Goal: Task Accomplishment & Management: Manage account settings

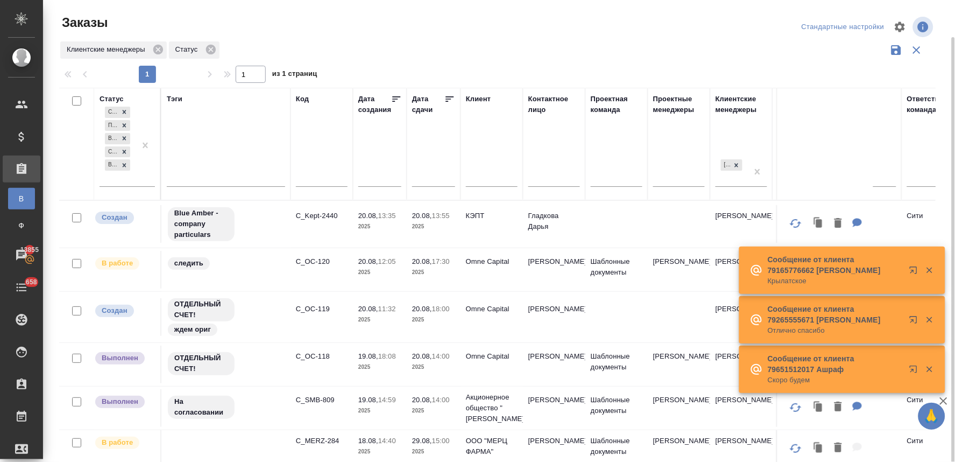
scroll to position [19, 0]
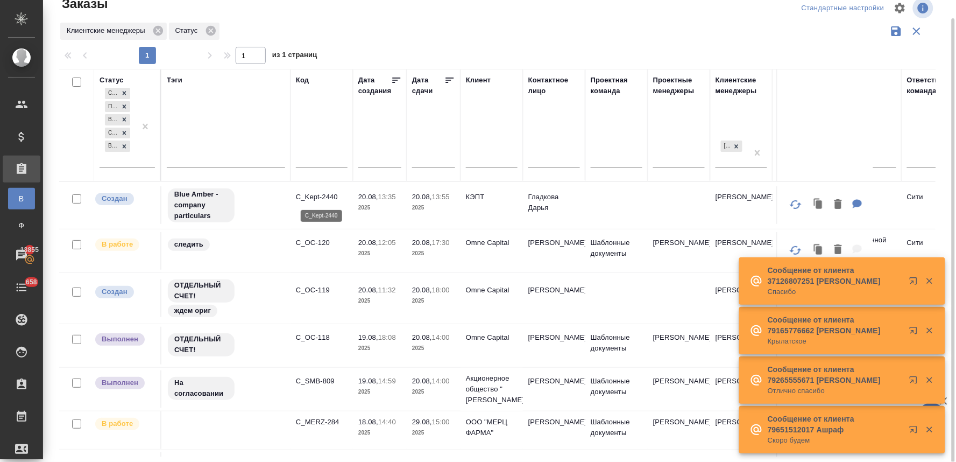
click at [315, 198] on p "C_Kept-2440" at bounding box center [322, 197] width 52 height 11
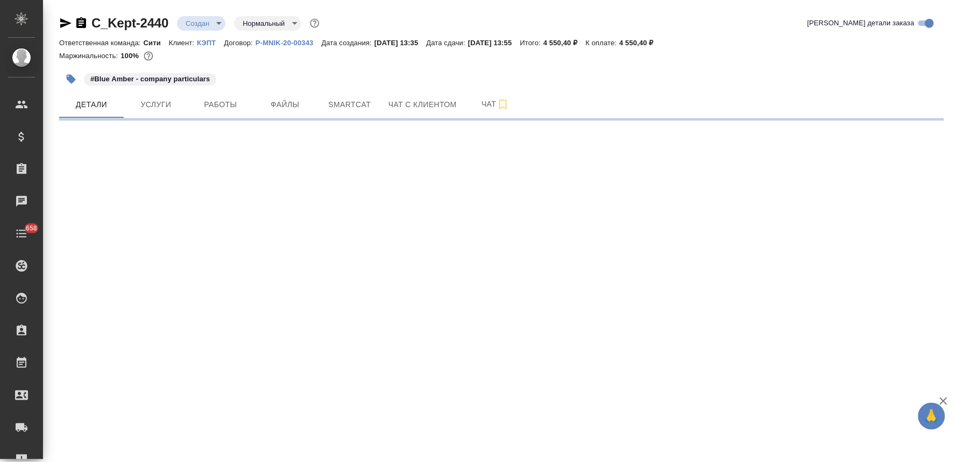
select select "RU"
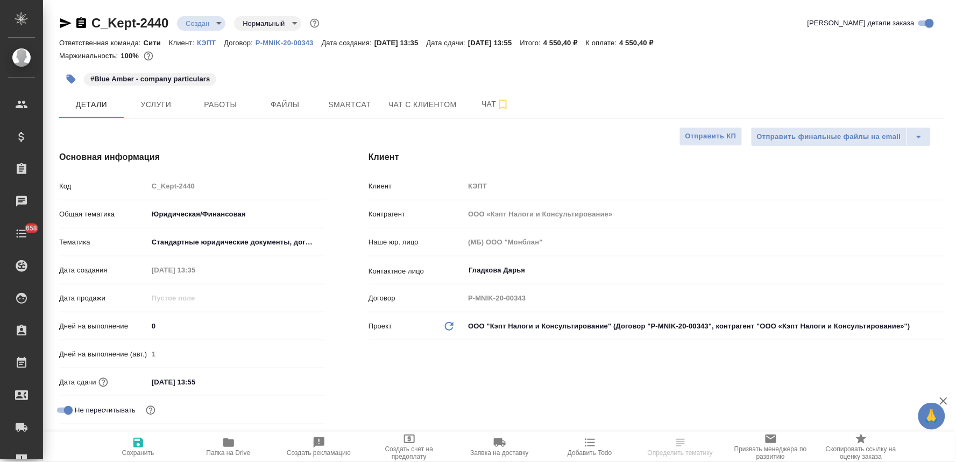
type textarea "x"
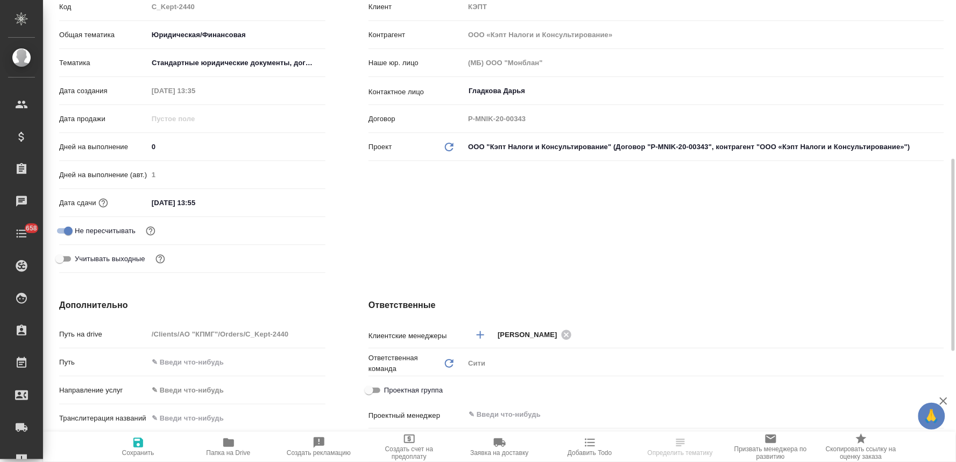
scroll to position [239, 0]
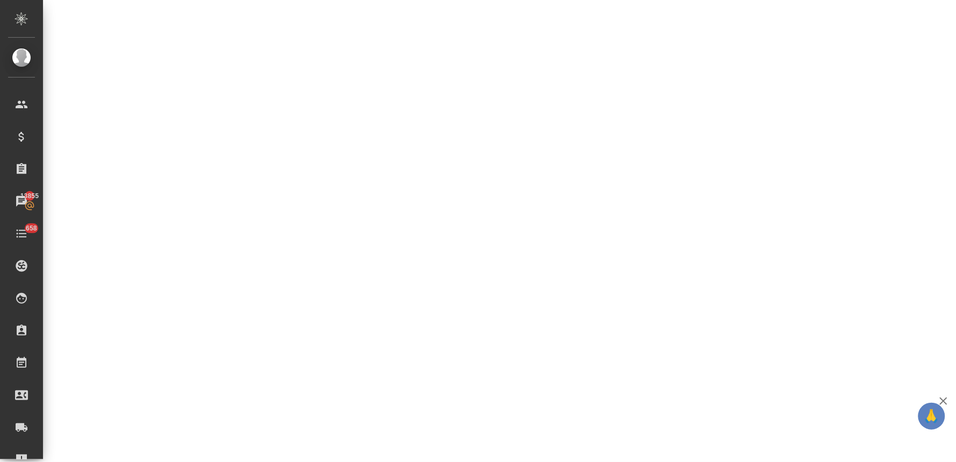
select select "RU"
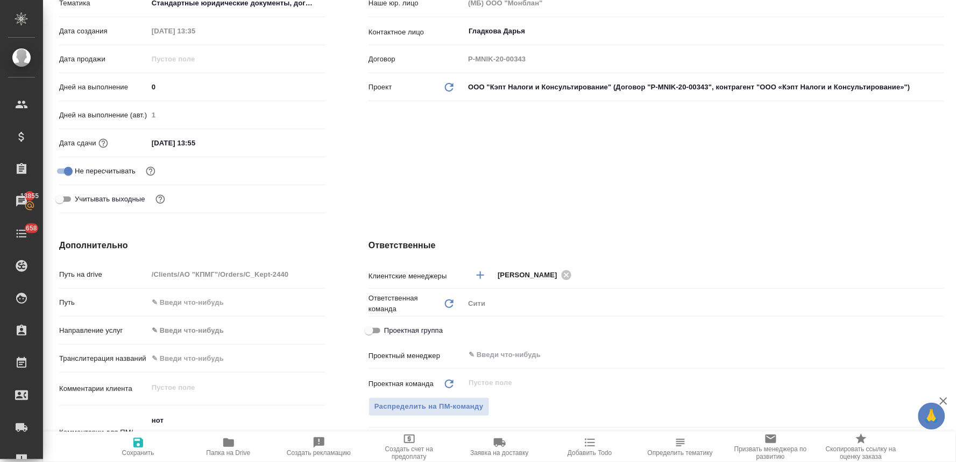
type textarea "x"
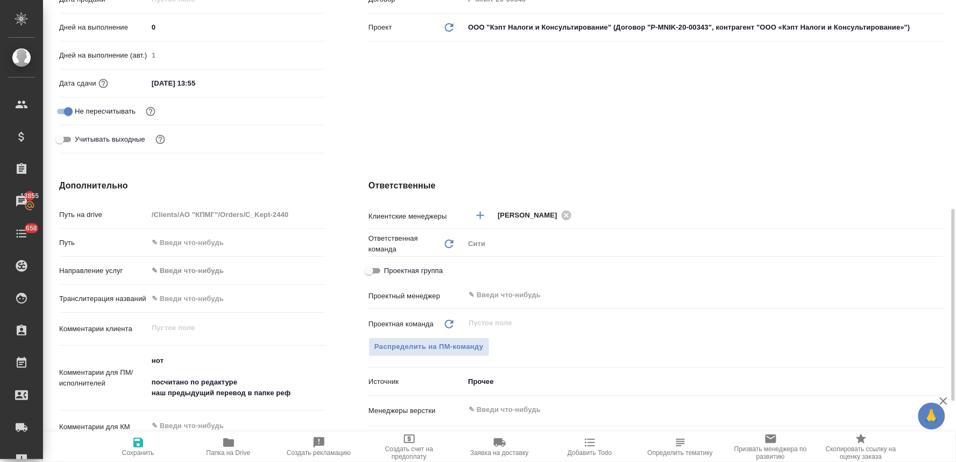
scroll to position [358, 0]
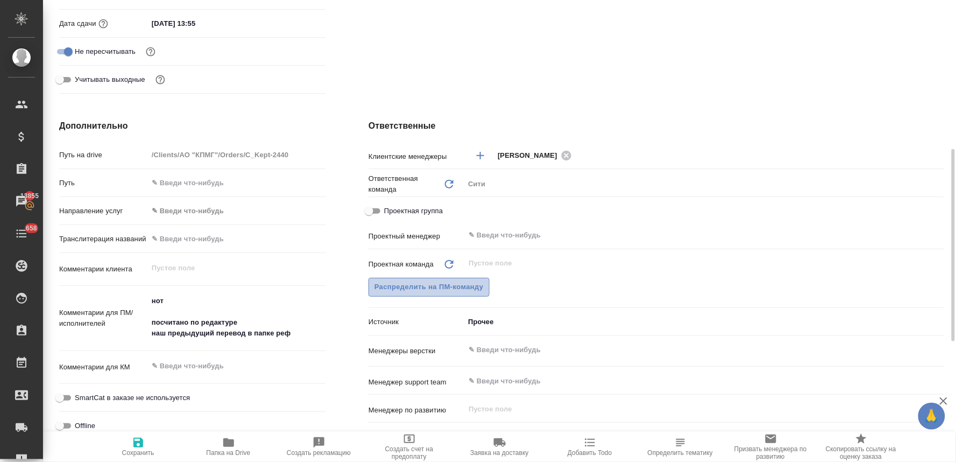
click at [392, 283] on span "Распределить на ПМ-команду" at bounding box center [429, 287] width 109 height 12
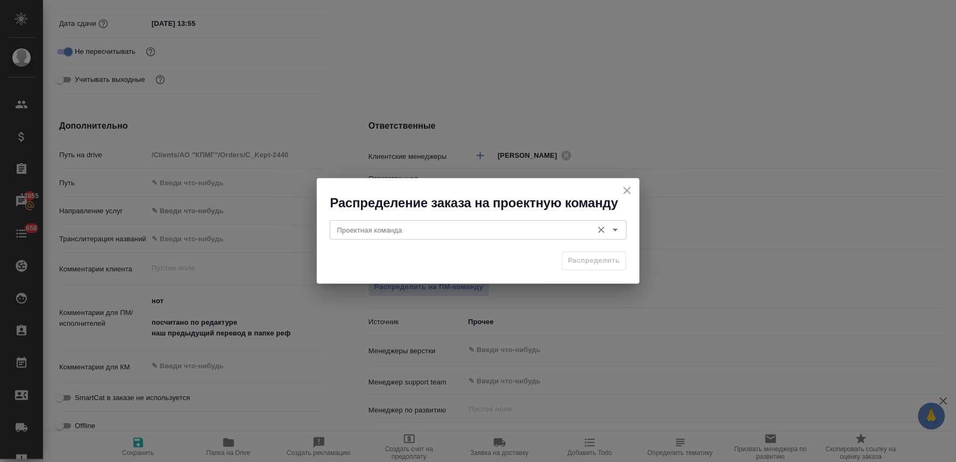
click at [391, 228] on input "Проектная команда" at bounding box center [460, 229] width 255 height 13
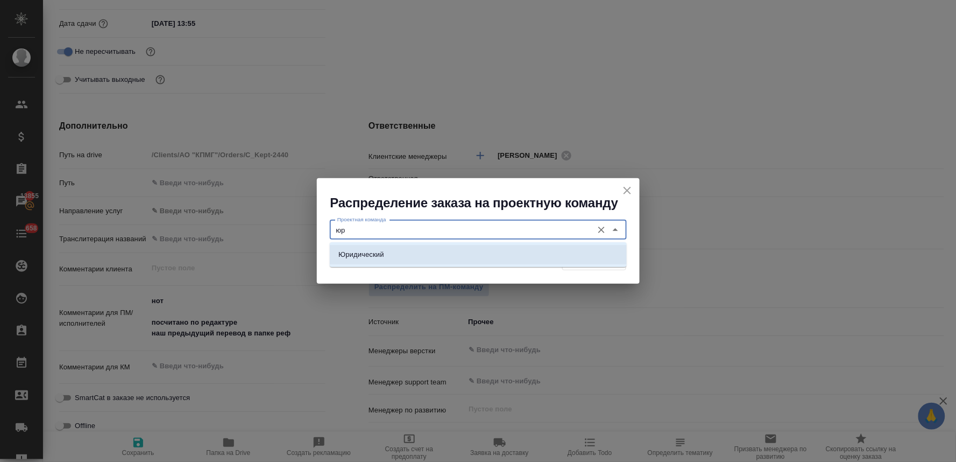
click at [427, 251] on li "Юридический" at bounding box center [478, 254] width 297 height 19
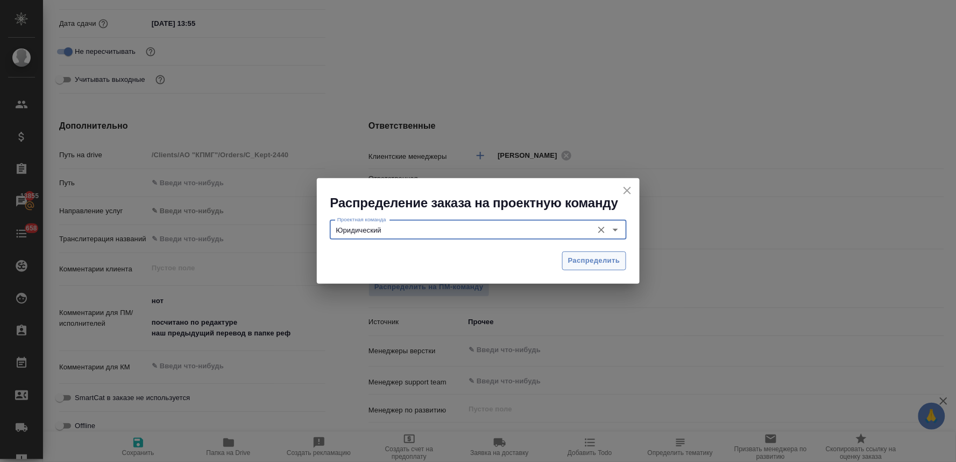
type input "Юридический"
click at [574, 259] on span "Распределить" at bounding box center [594, 261] width 52 height 12
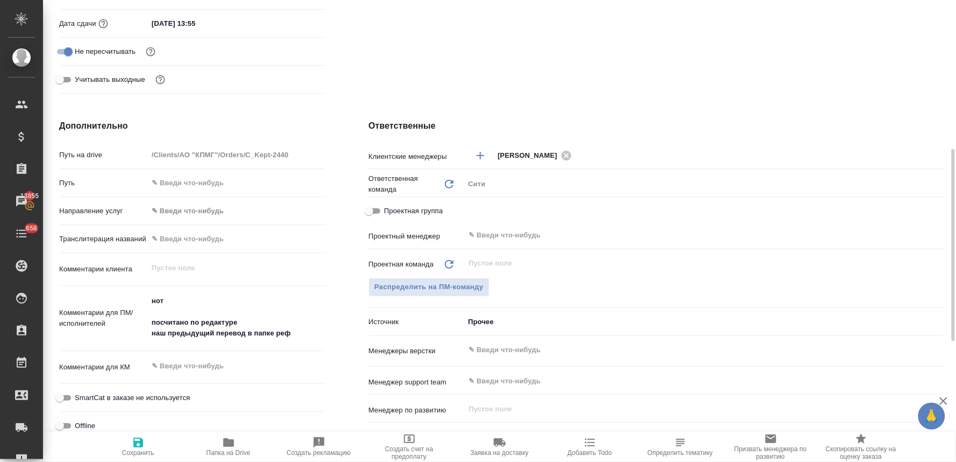
type textarea "x"
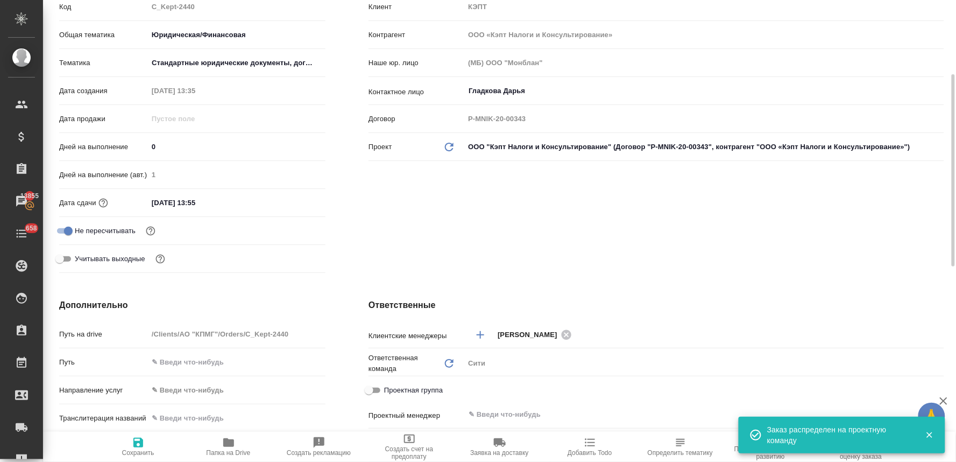
scroll to position [119, 0]
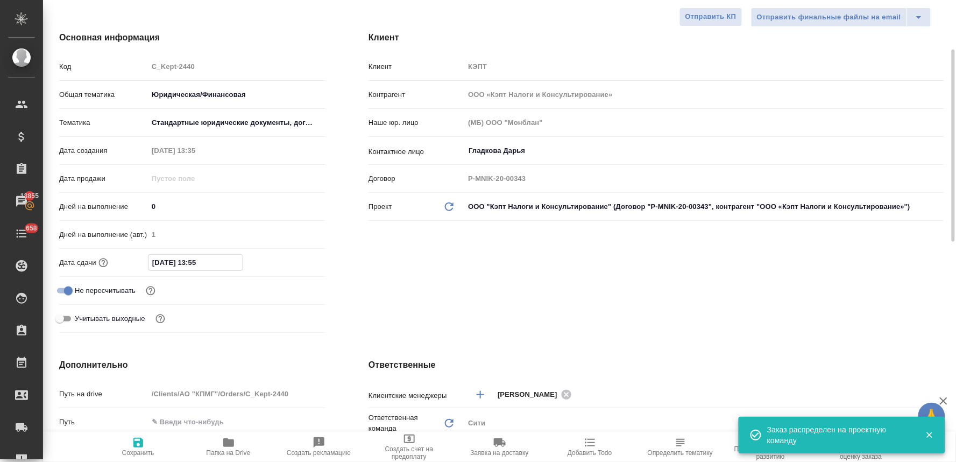
click at [233, 264] on input "[DATE] 13:55" at bounding box center [196, 263] width 94 height 16
click at [294, 261] on icon "button" at bounding box center [294, 262] width 13 height 13
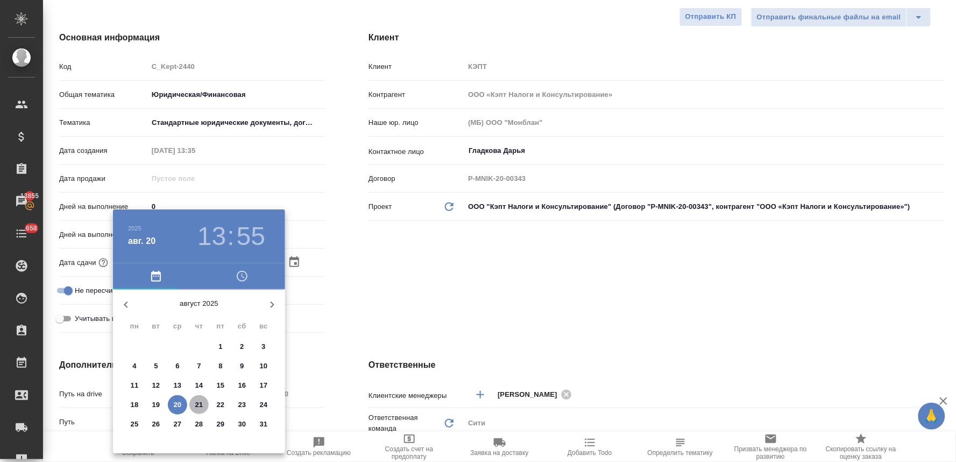
click at [199, 403] on p "21" at bounding box center [199, 404] width 8 height 11
type input "[DATE] 13:55"
type textarea "x"
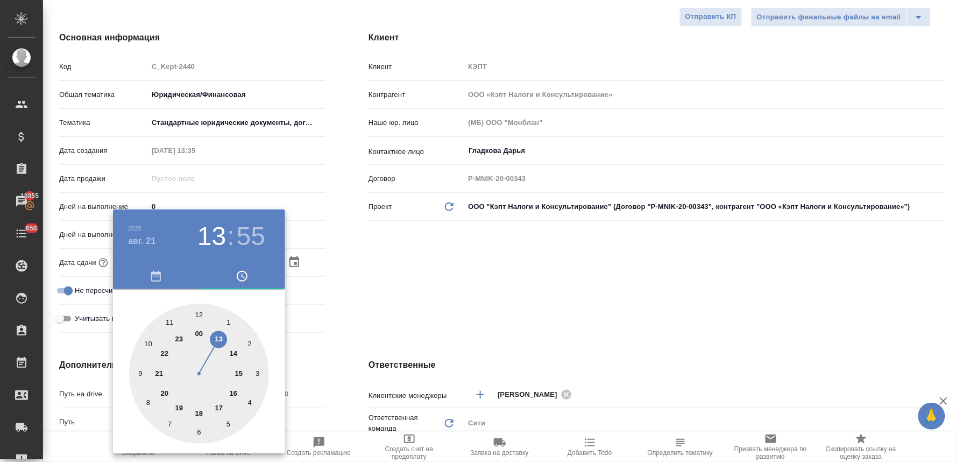
click at [230, 354] on div at bounding box center [199, 373] width 140 height 140
type input "[DATE] 14:55"
type textarea "x"
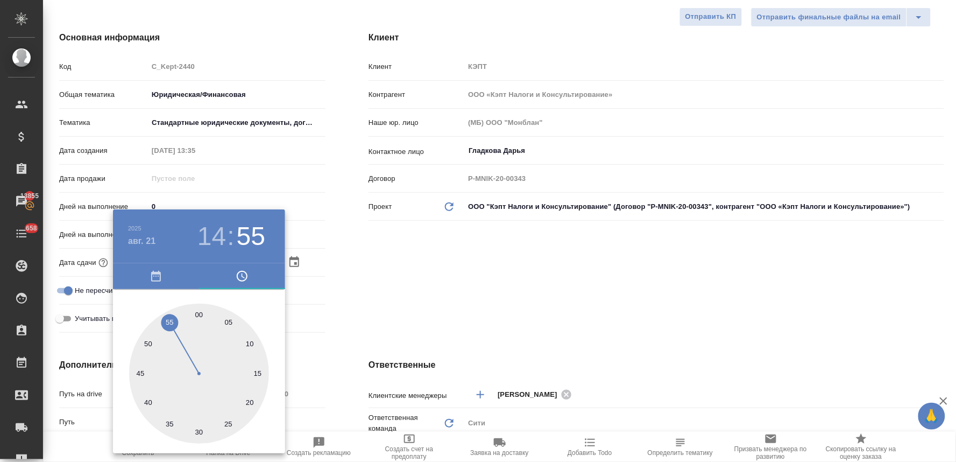
click at [197, 310] on div at bounding box center [199, 373] width 140 height 140
type input "[DATE] 14:00"
type textarea "x"
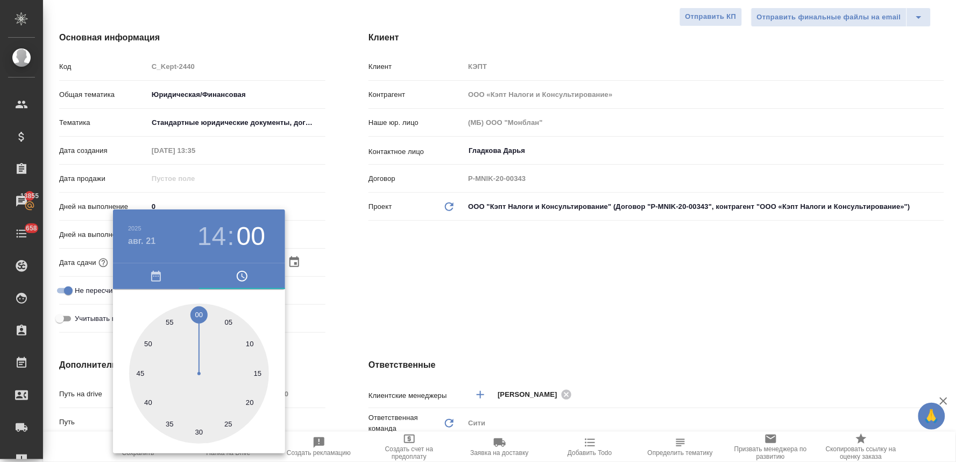
click at [405, 309] on div at bounding box center [478, 231] width 956 height 462
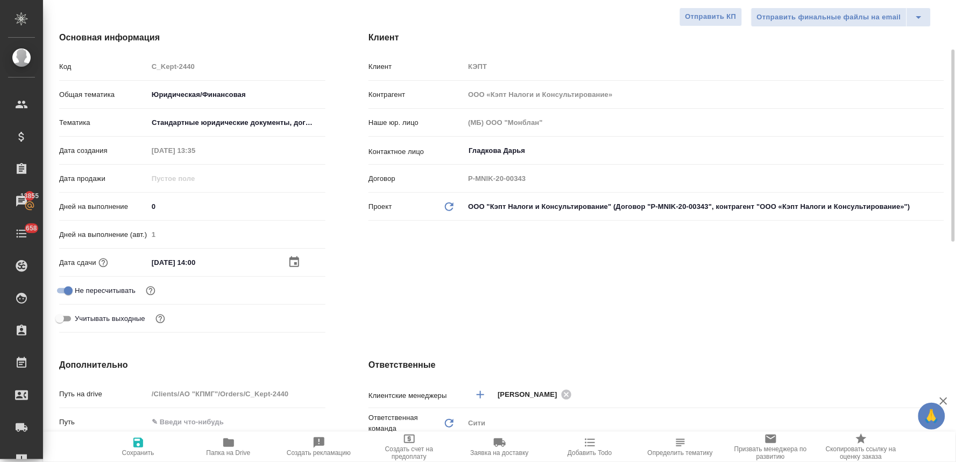
click at [133, 443] on icon "button" at bounding box center [138, 442] width 10 height 10
type textarea "x"
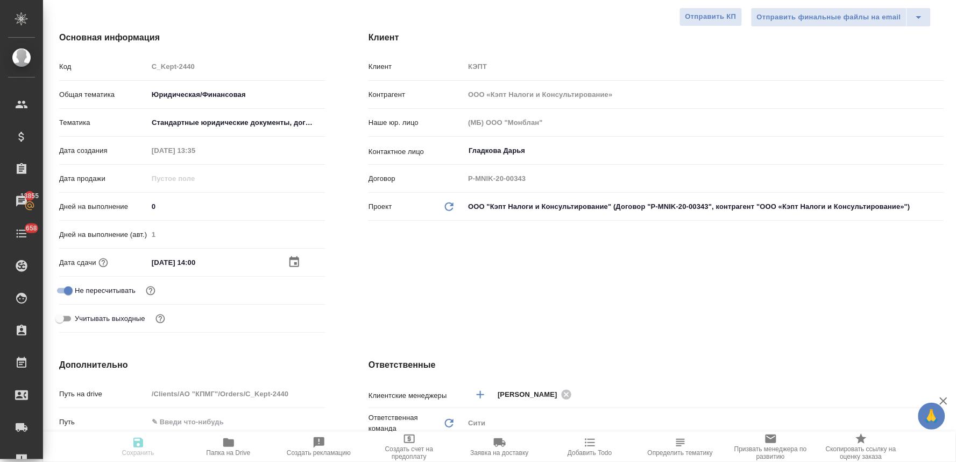
type textarea "x"
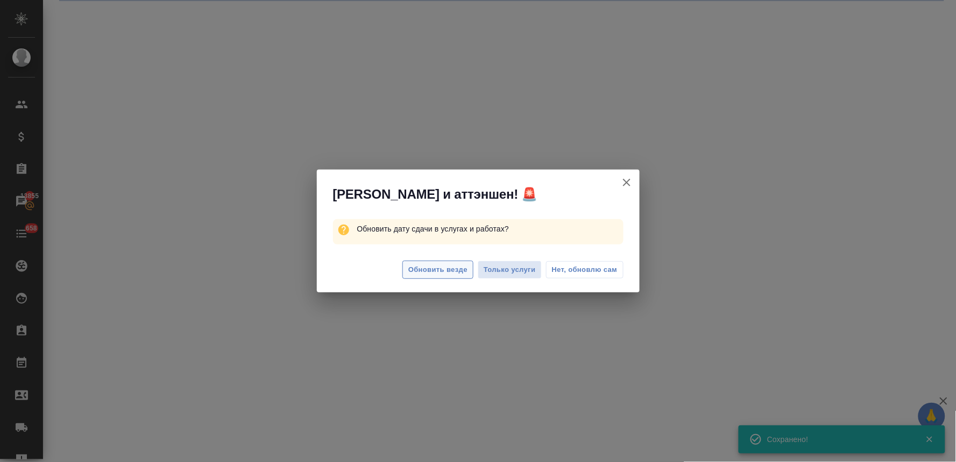
select select "RU"
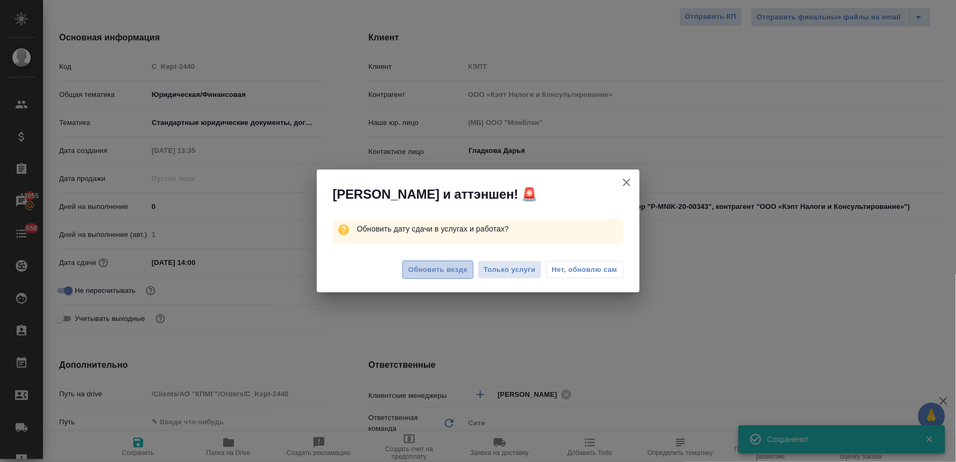
click at [458, 270] on span "Обновить везде" at bounding box center [437, 270] width 59 height 12
type textarea "x"
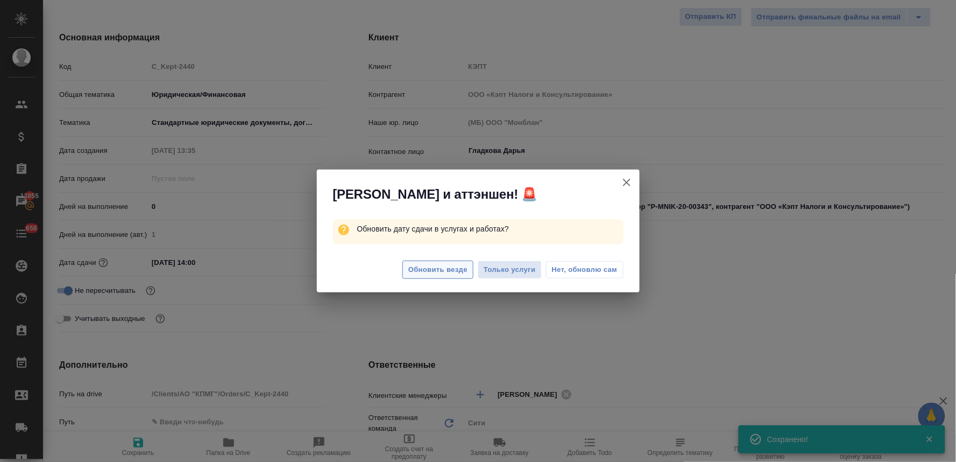
type textarea "x"
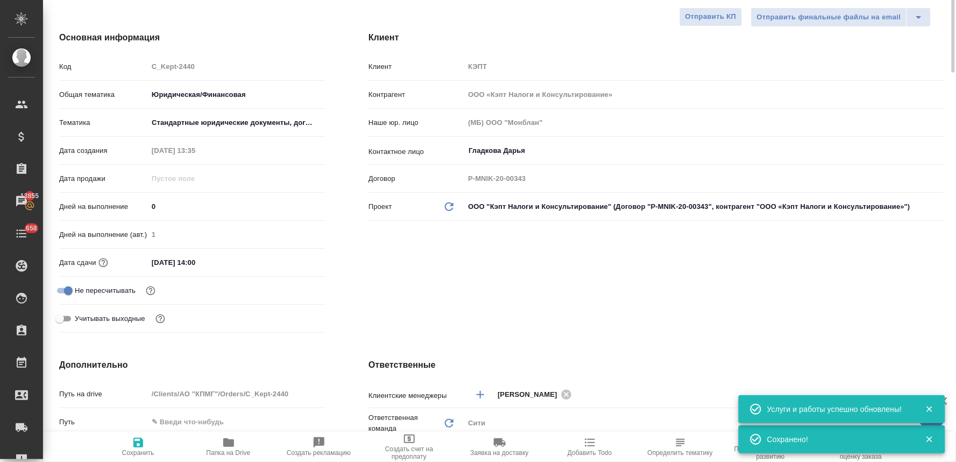
scroll to position [0, 0]
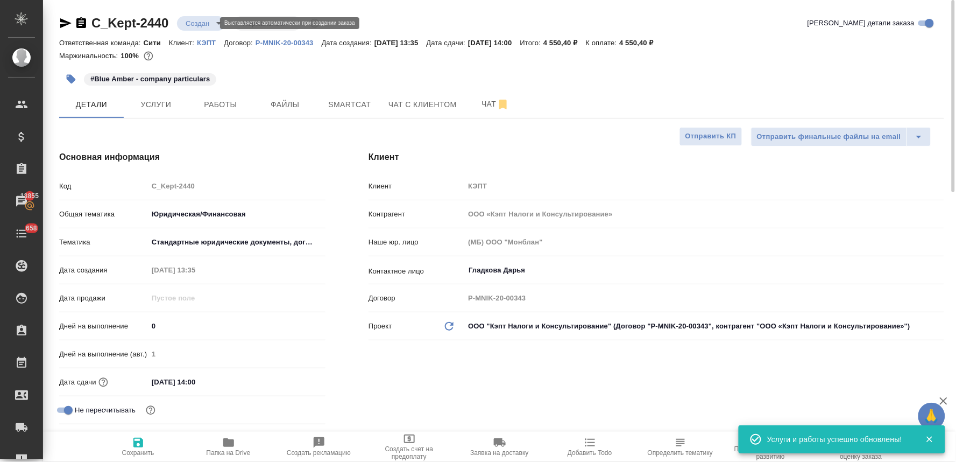
click at [204, 18] on body "🙏 .cls-1 fill:#fff; AWATERA [PERSON_NAME] Спецификации Заказы 13855 Чаты 658 To…" at bounding box center [478, 231] width 956 height 462
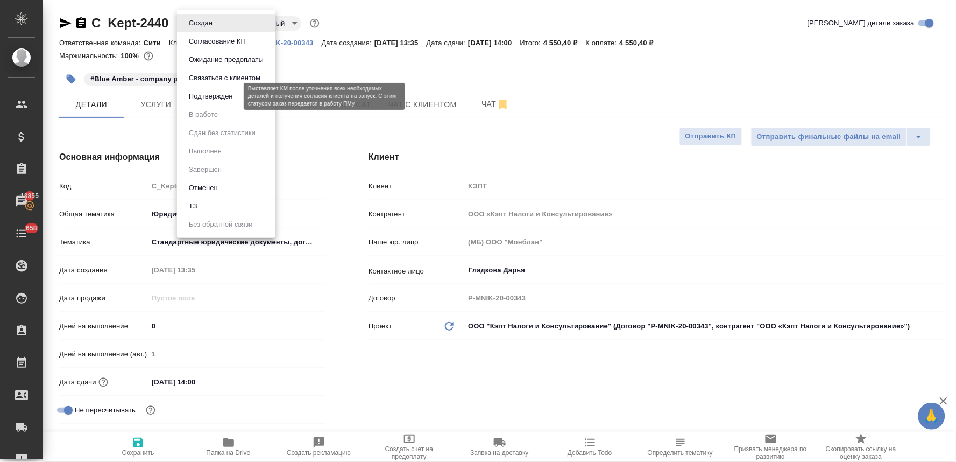
click at [221, 99] on button "Подтвержден" at bounding box center [211, 96] width 51 height 12
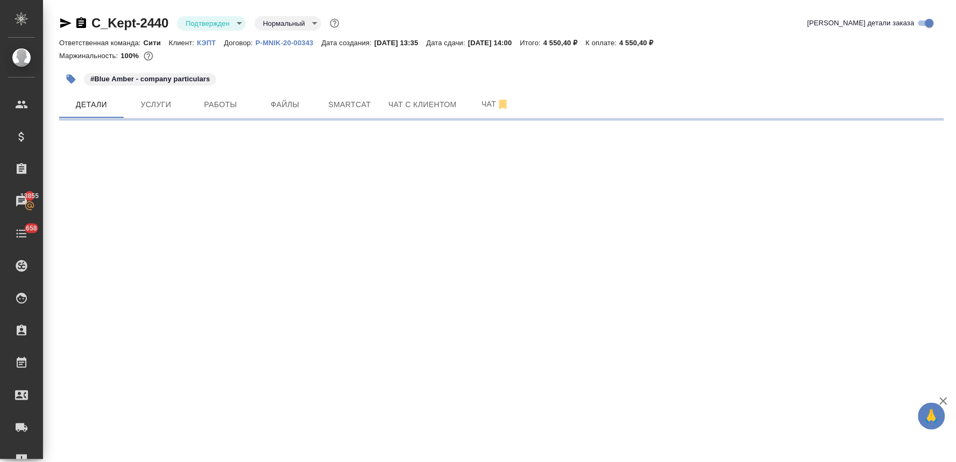
select select "RU"
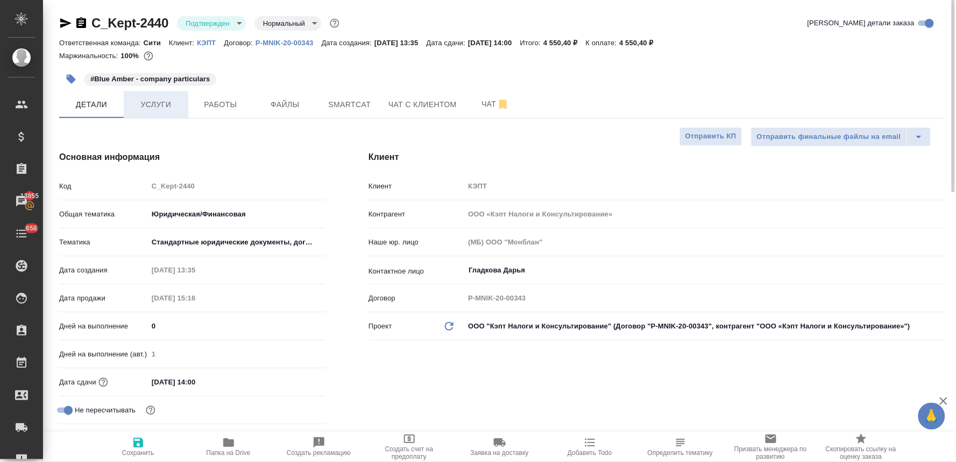
type textarea "x"
click at [150, 99] on span "Услуги" at bounding box center [156, 104] width 52 height 13
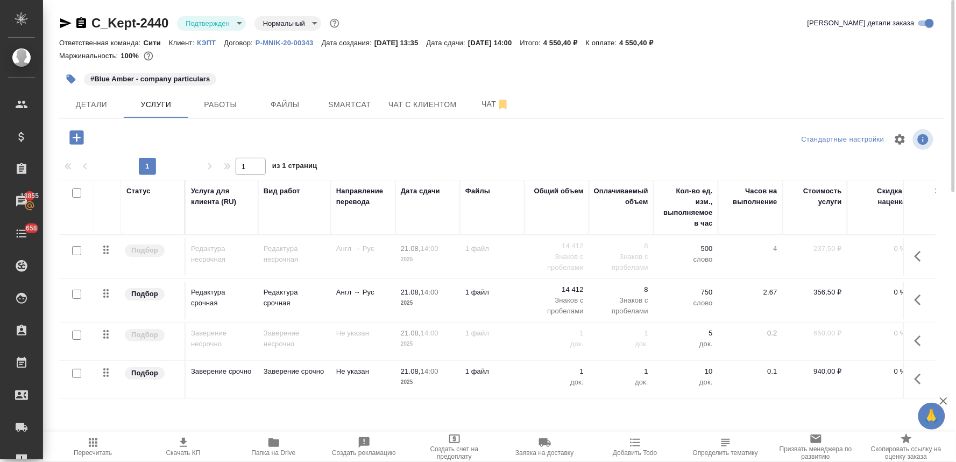
click at [78, 290] on input "checkbox" at bounding box center [76, 294] width 9 height 9
checkbox input "true"
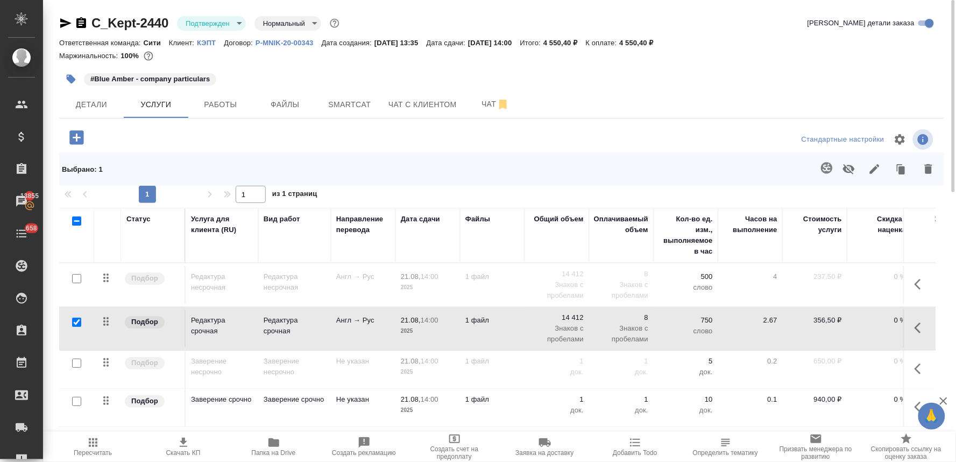
click at [77, 402] on input "checkbox" at bounding box center [76, 401] width 9 height 9
checkbox input "true"
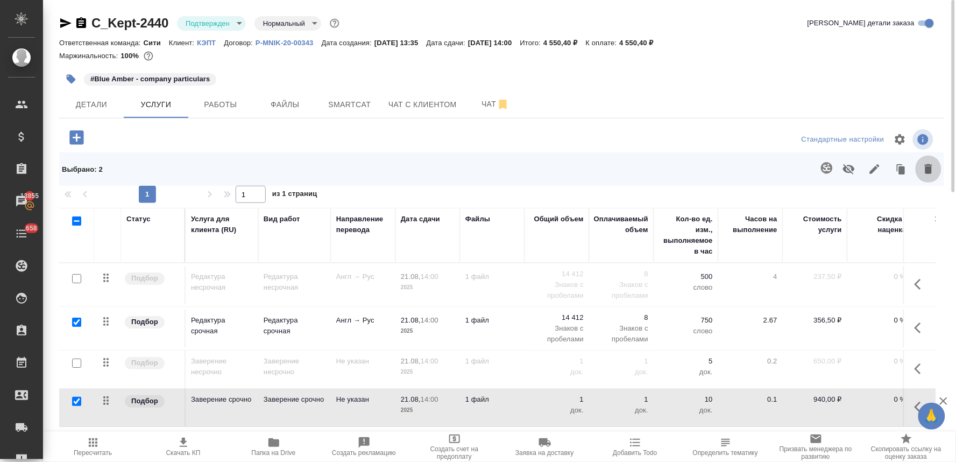
click at [926, 165] on icon "button" at bounding box center [929, 169] width 8 height 10
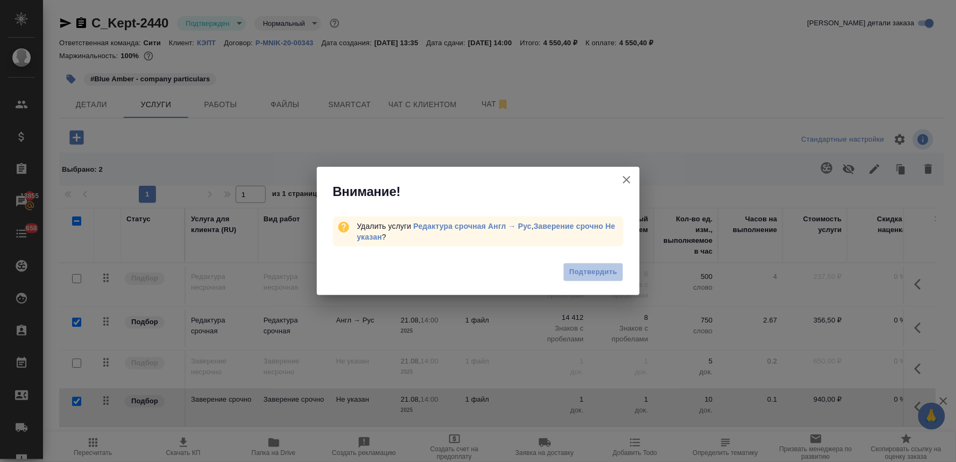
click at [591, 268] on span "Подтвердить" at bounding box center [593, 272] width 48 height 12
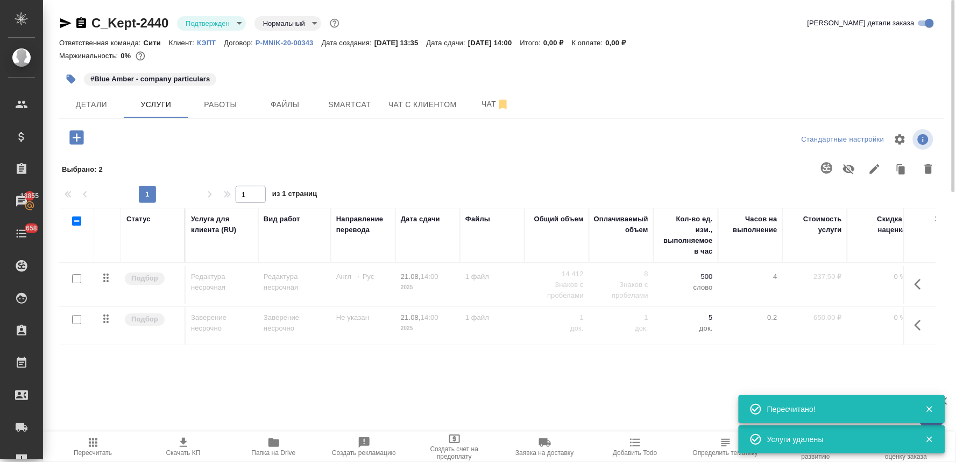
click at [74, 321] on input "checkbox" at bounding box center [76, 319] width 9 height 9
checkbox input "true"
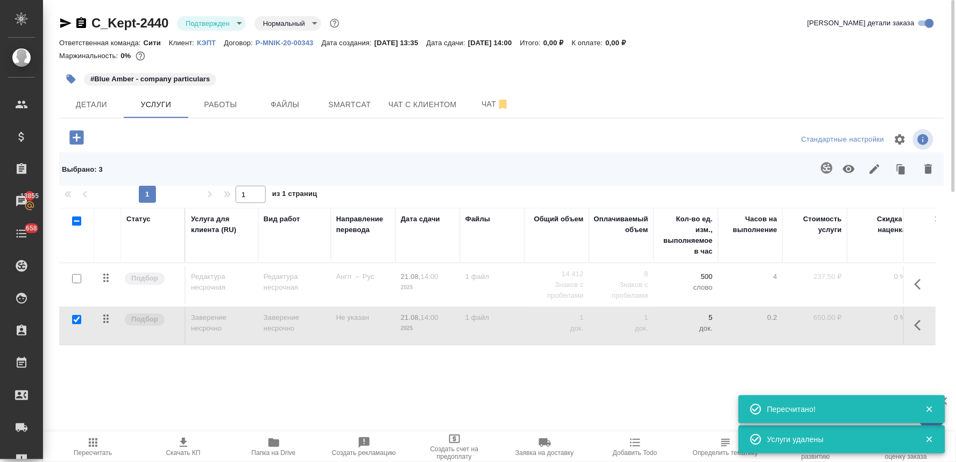
click at [77, 280] on input "checkbox" at bounding box center [76, 278] width 9 height 9
checkbox input "true"
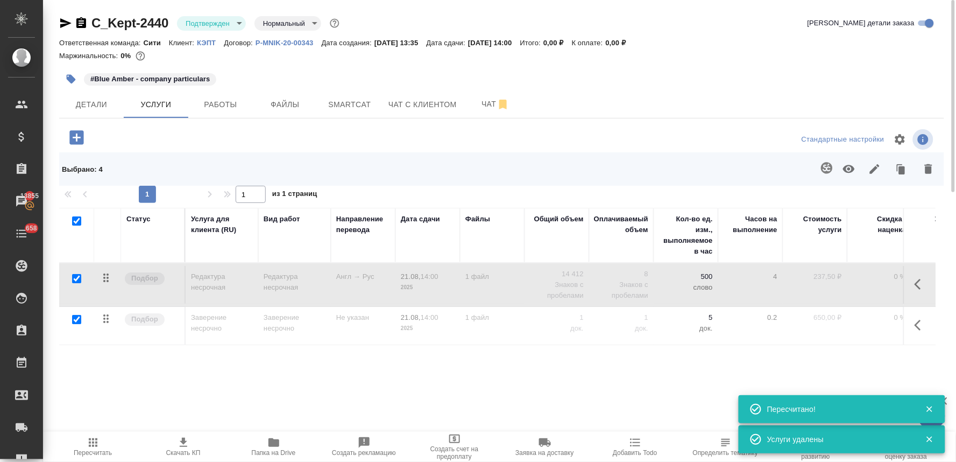
click at [848, 172] on icon "button" at bounding box center [849, 169] width 12 height 8
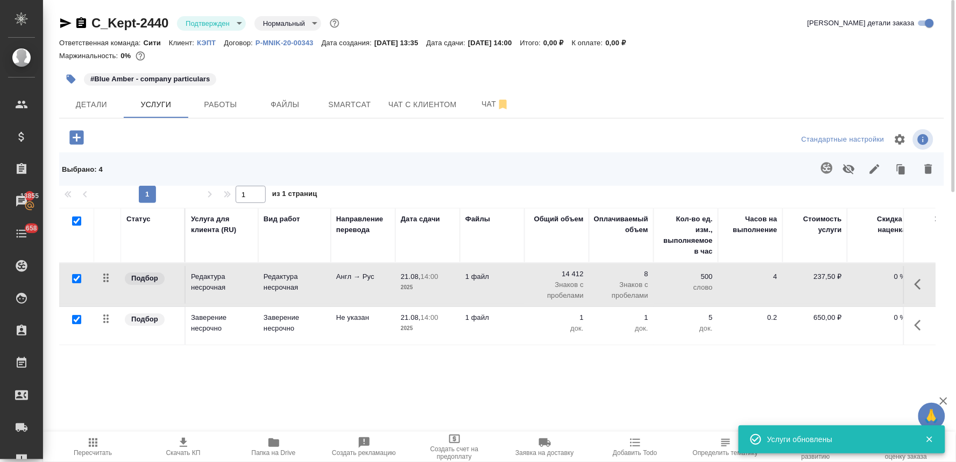
click at [93, 450] on span "Пересчитать" at bounding box center [93, 453] width 38 height 8
